Goal: Obtain resource: Obtain resource

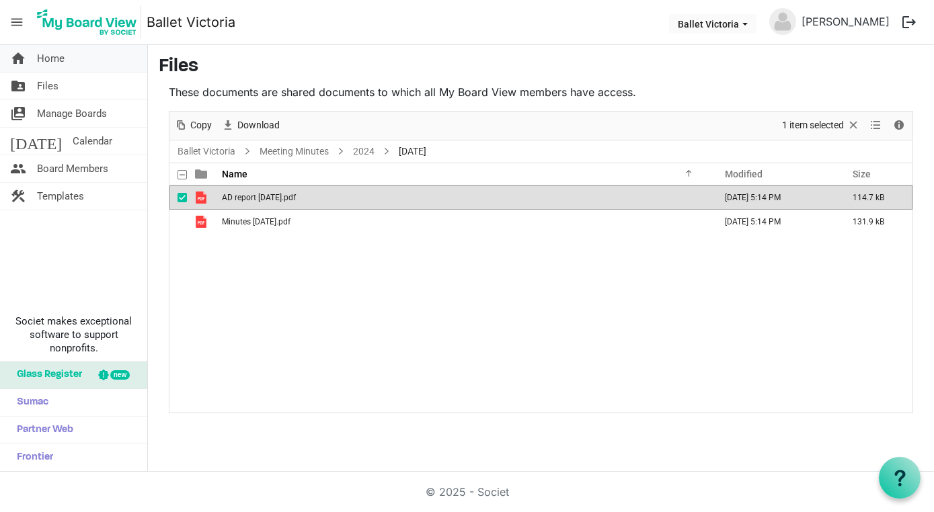
click at [52, 71] on span "Home" at bounding box center [51, 58] width 28 height 27
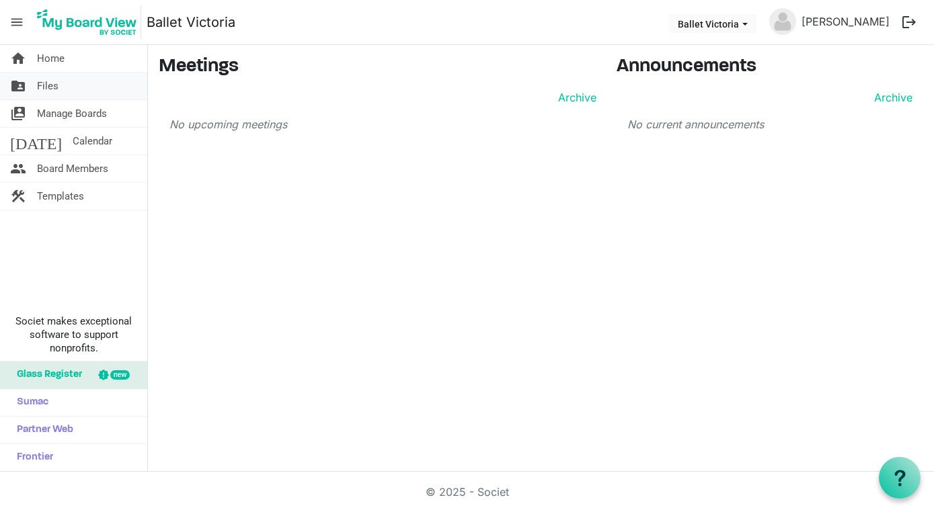
click at [51, 85] on span "Files" at bounding box center [48, 86] width 22 height 27
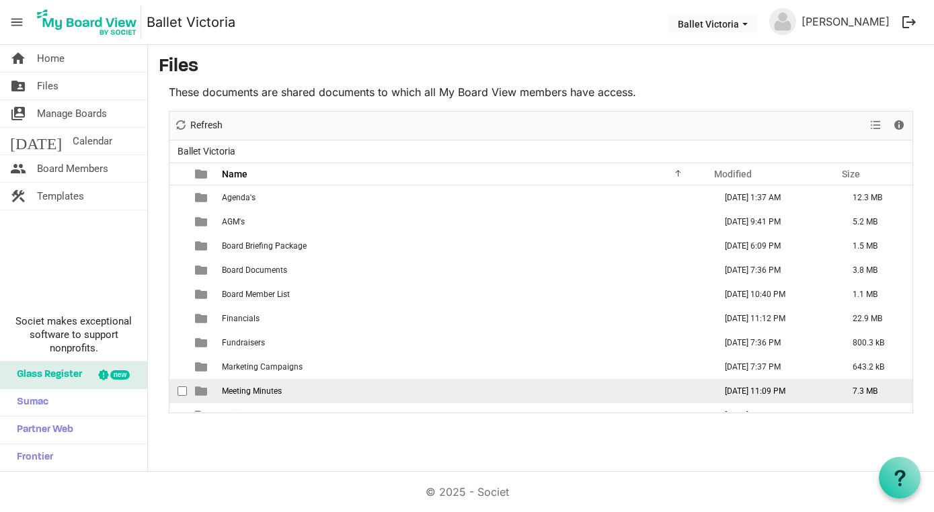
click at [255, 388] on span "Meeting Minutes" at bounding box center [252, 390] width 60 height 9
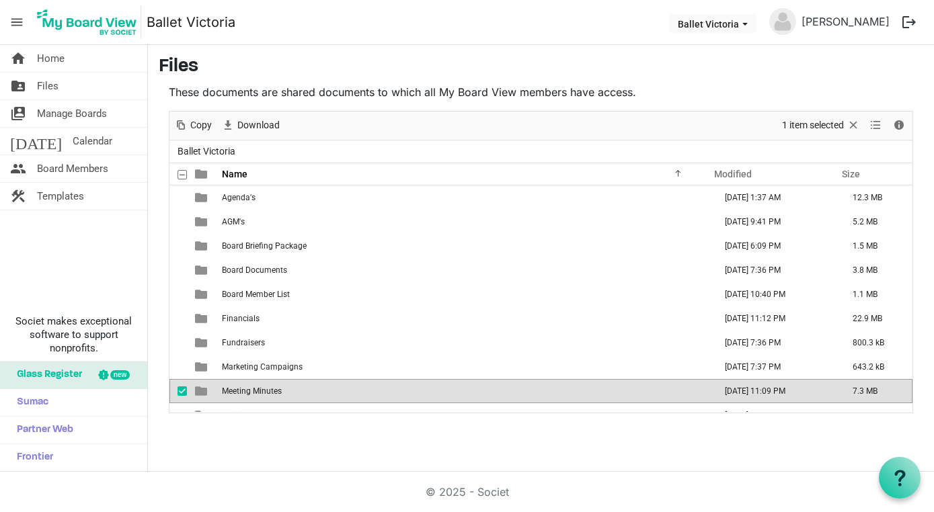
click at [255, 388] on span "Meeting Minutes" at bounding box center [252, 390] width 60 height 9
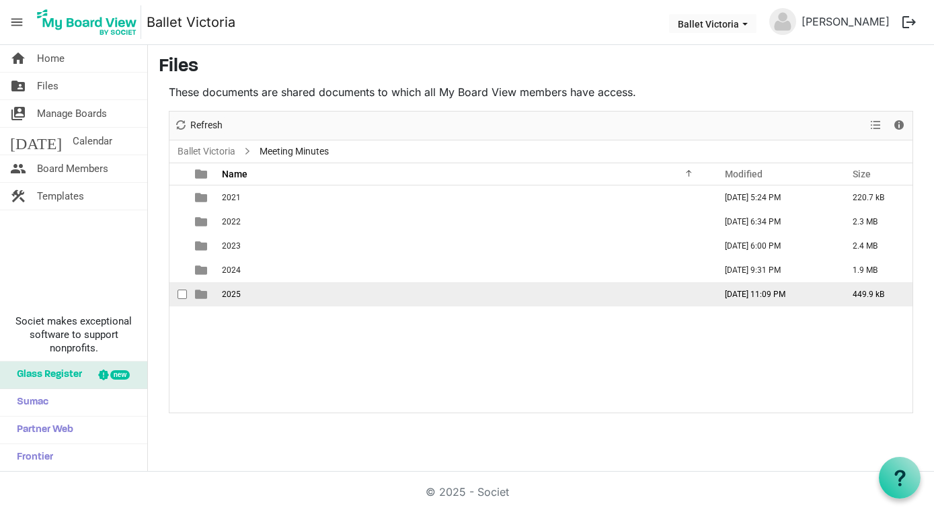
click at [239, 298] on span "2025" at bounding box center [231, 294] width 19 height 9
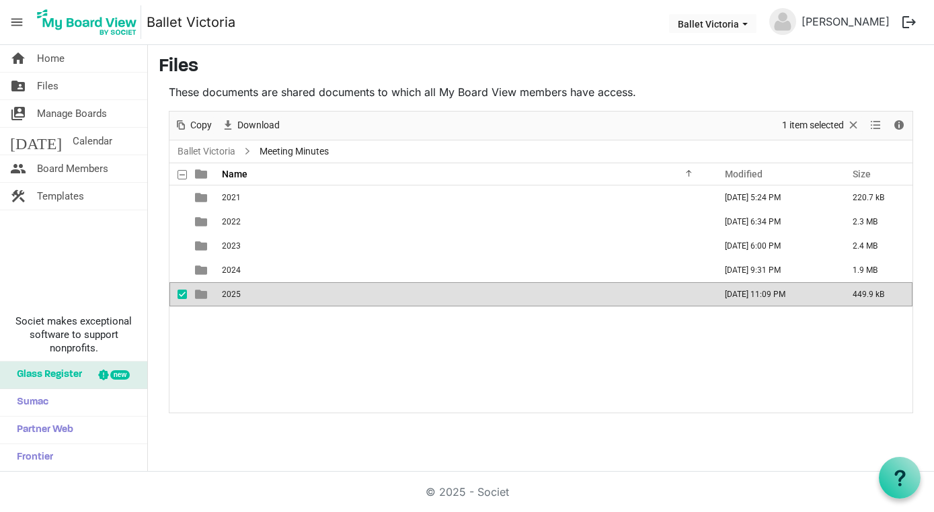
click at [249, 296] on td "2025" at bounding box center [464, 294] width 493 height 24
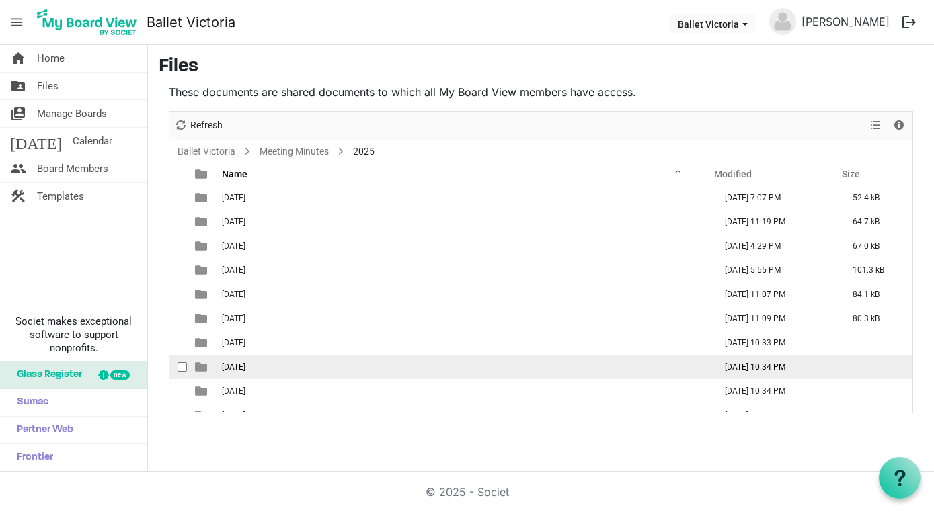
click at [265, 366] on td "08 August" at bounding box center [464, 367] width 493 height 24
